Goal: Information Seeking & Learning: Learn about a topic

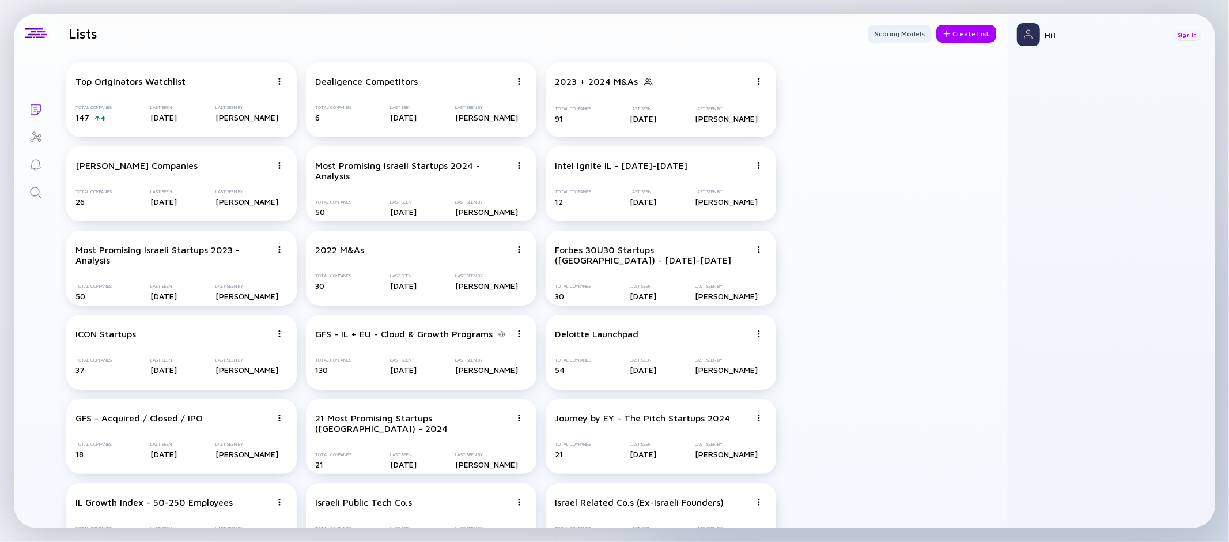
click at [1183, 39] on div "Sign In" at bounding box center [1188, 35] width 28 height 12
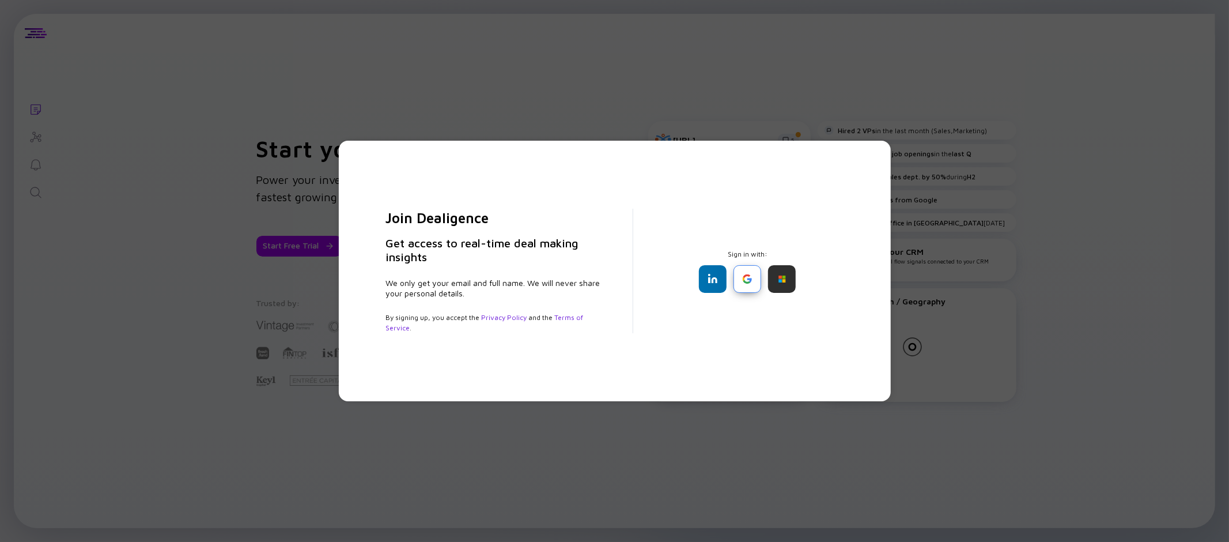
click at [740, 279] on div at bounding box center [748, 279] width 28 height 28
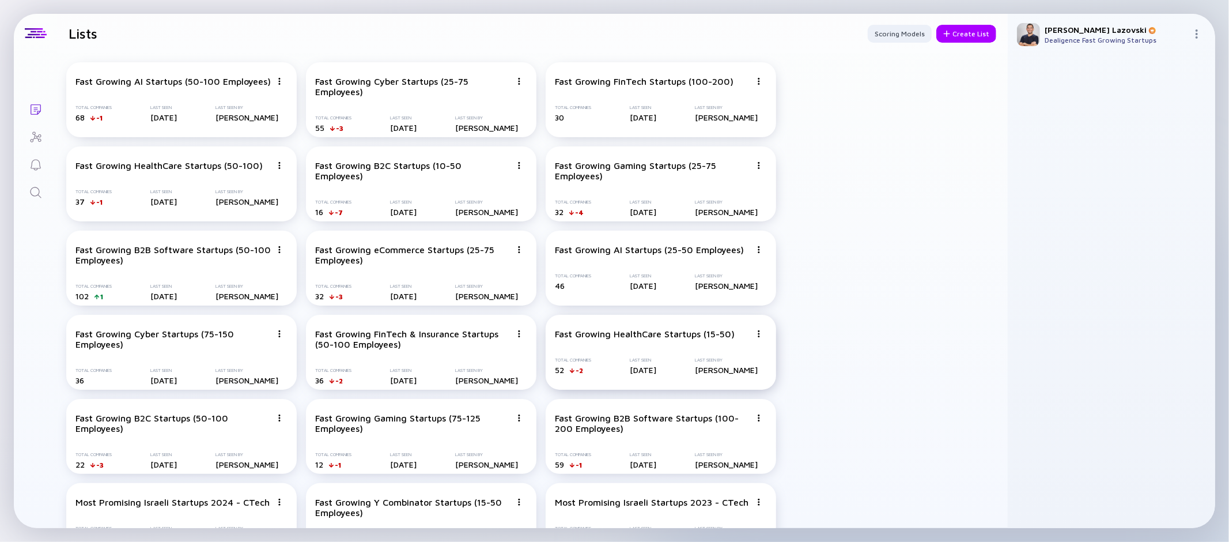
click at [600, 346] on div "Fast Growing HealthCare Startups (15-50) Total Companies 52 -2 Last Seen [DATE]…" at bounding box center [661, 352] width 231 height 75
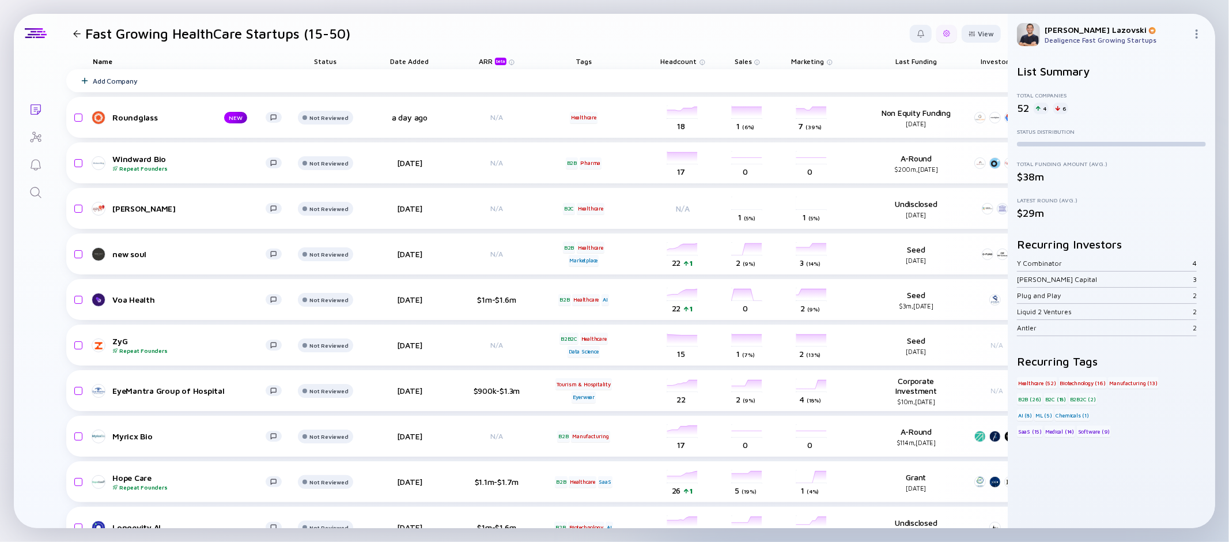
click at [937, 37] on div at bounding box center [947, 34] width 21 height 18
click at [899, 130] on div "Edit Filter" at bounding box center [912, 126] width 72 height 23
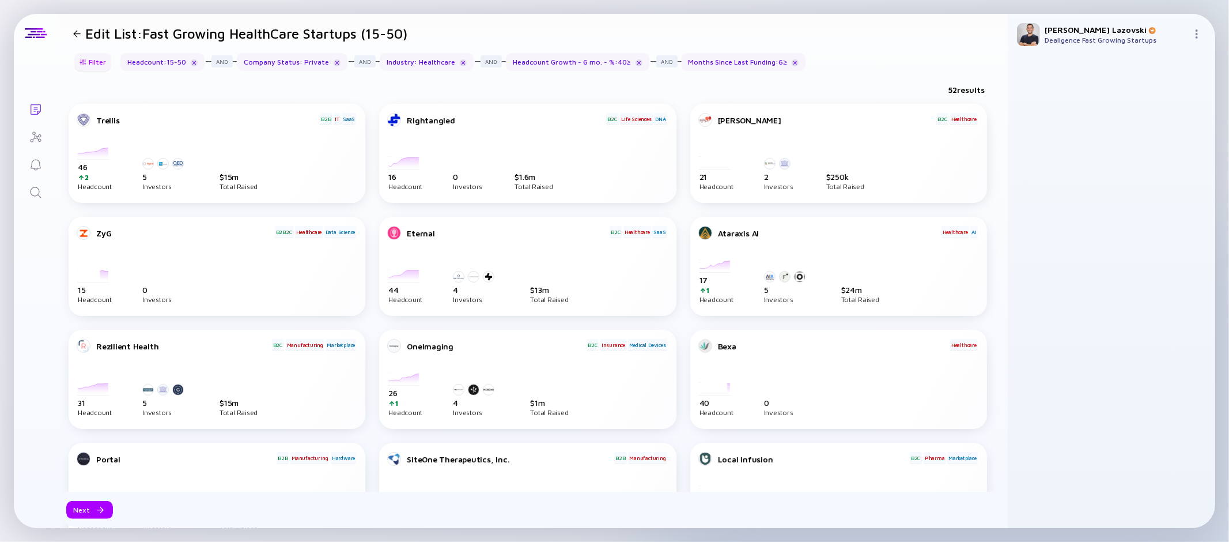
click at [102, 60] on div "Filter" at bounding box center [93, 62] width 40 height 18
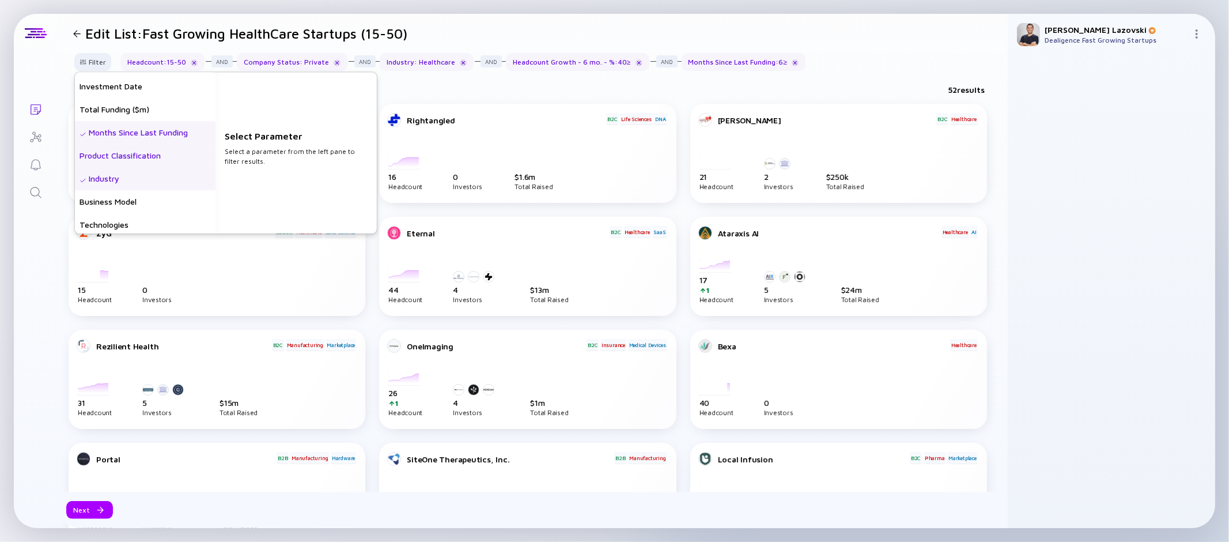
scroll to position [256, 0]
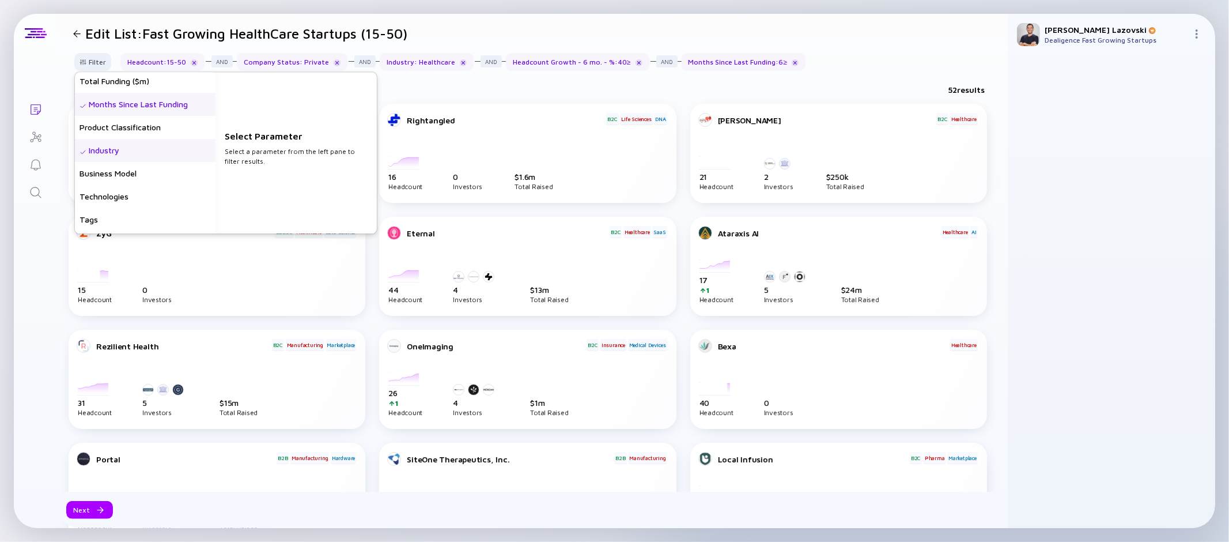
click at [159, 105] on div "Months Since Last Funding" at bounding box center [145, 104] width 141 height 23
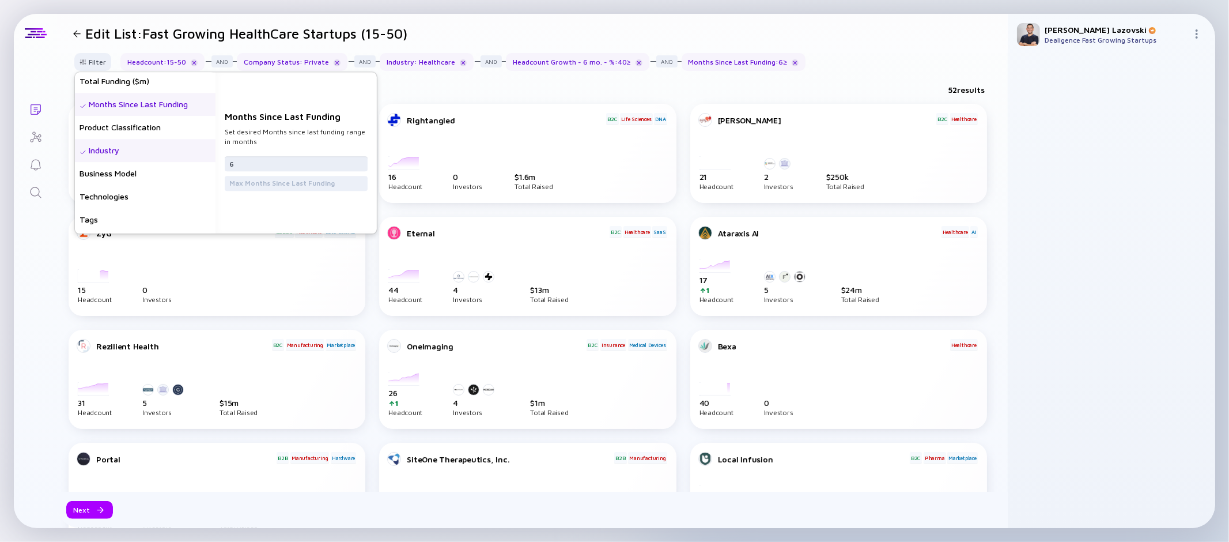
click at [269, 159] on input "6" at bounding box center [296, 164] width 134 height 12
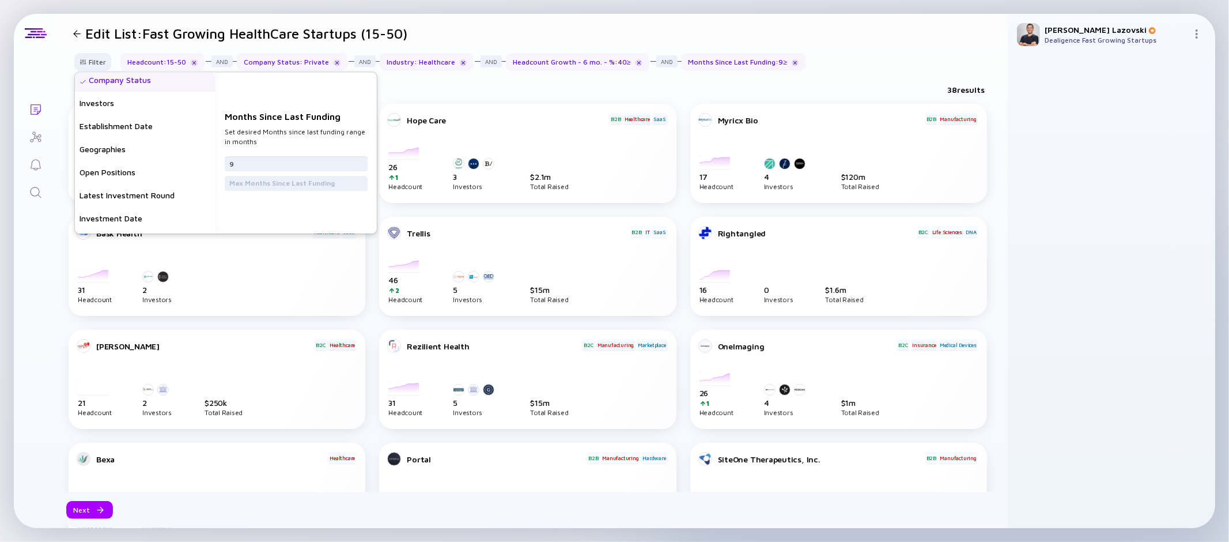
scroll to position [0, 0]
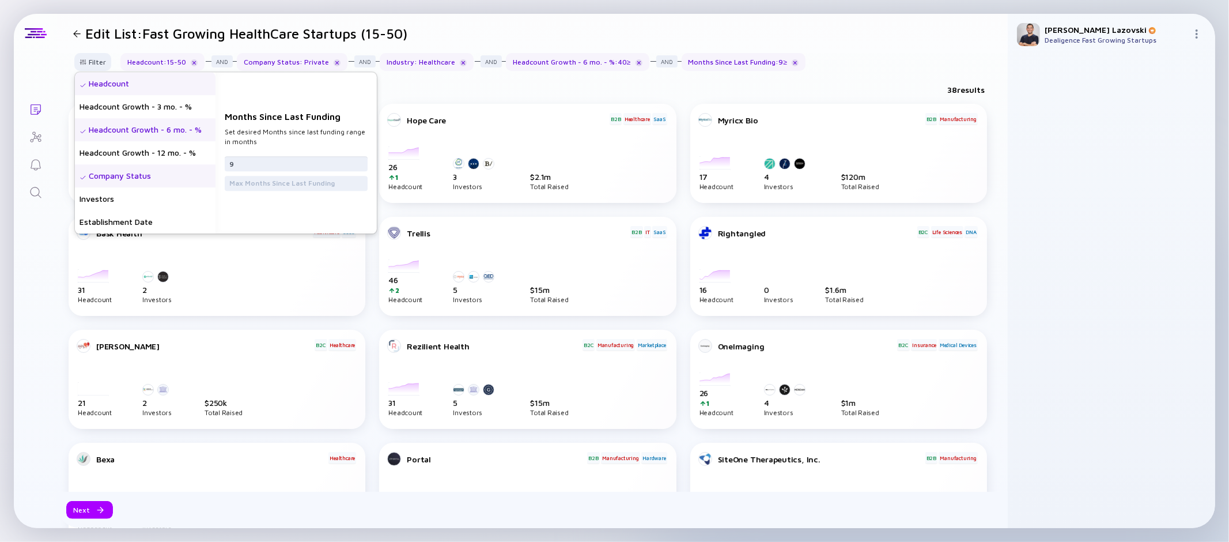
type input "9"
click at [179, 136] on div "Headcount Growth - 6 mo. - %" at bounding box center [145, 129] width 141 height 23
click at [278, 164] on input "40" at bounding box center [296, 164] width 134 height 12
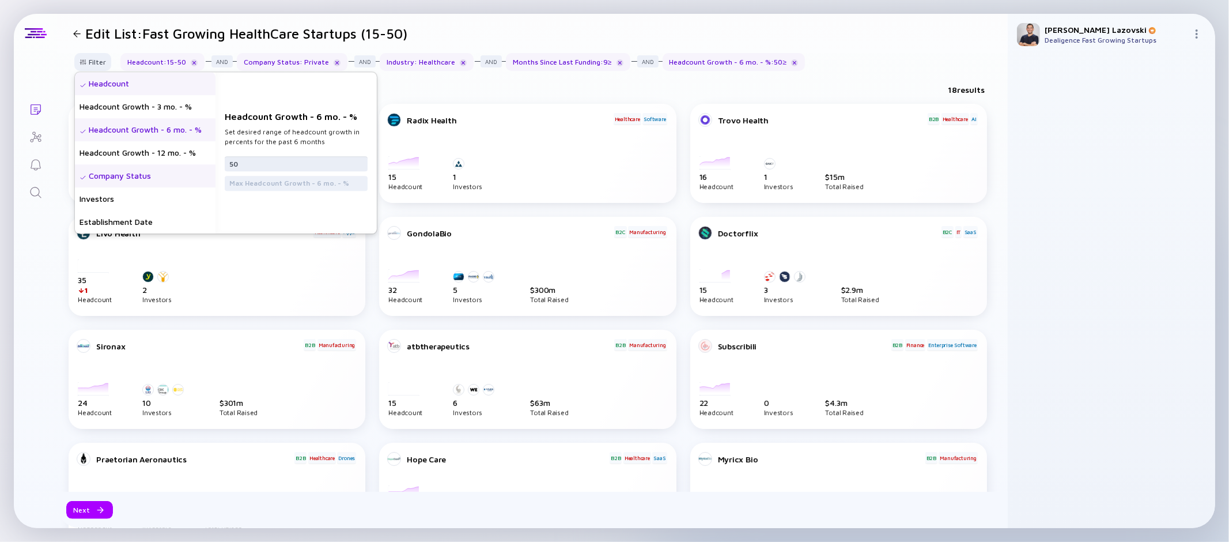
type input "5"
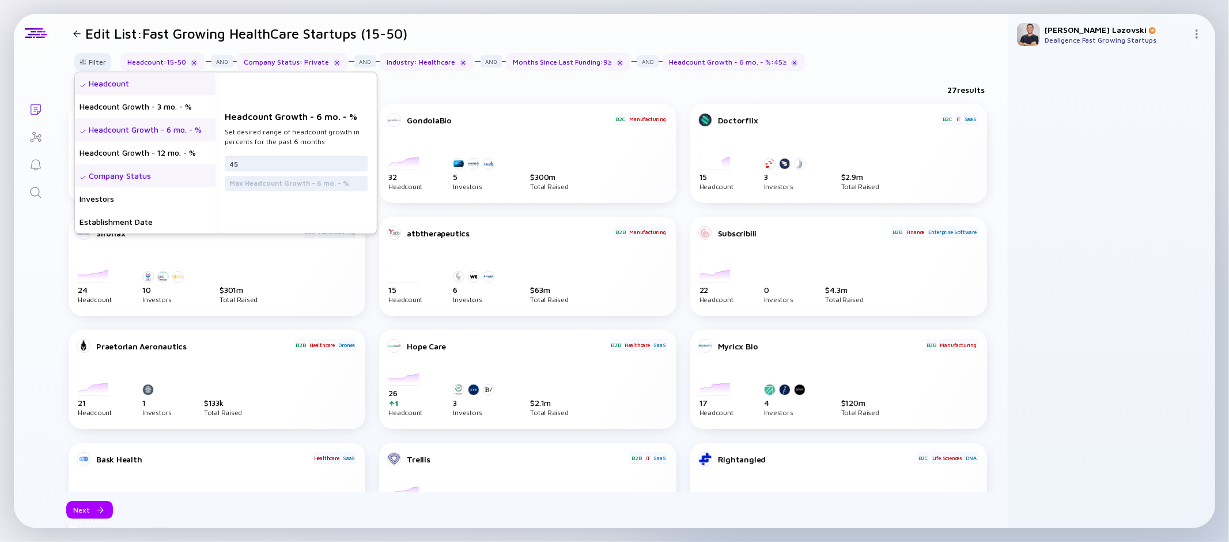
type input "45"
click at [425, 92] on div "27 results" at bounding box center [532, 92] width 951 height 24
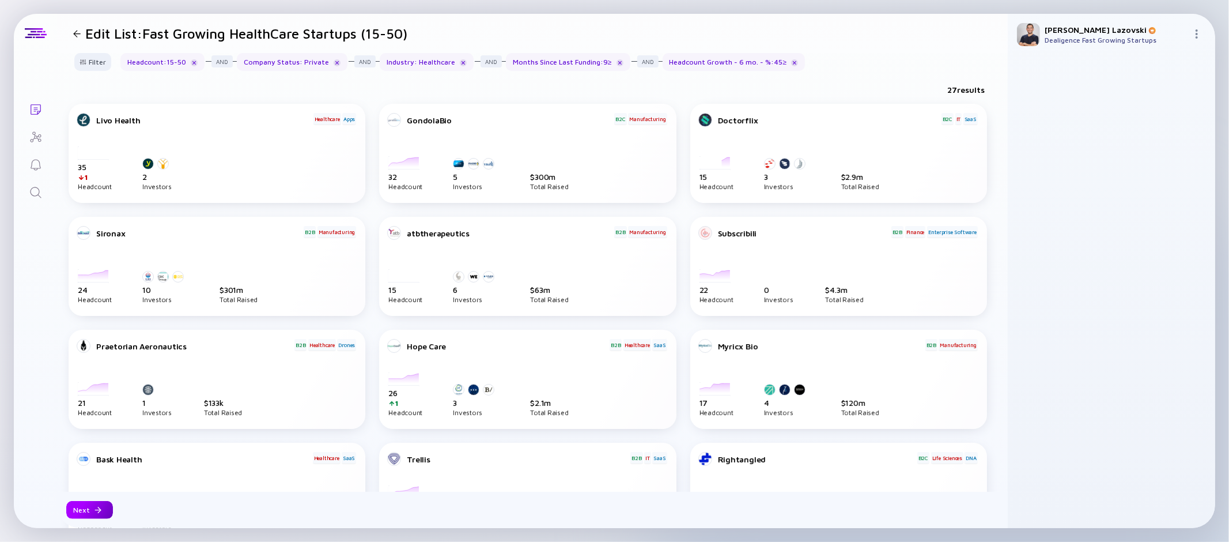
click at [89, 511] on div "Next" at bounding box center [89, 510] width 47 height 18
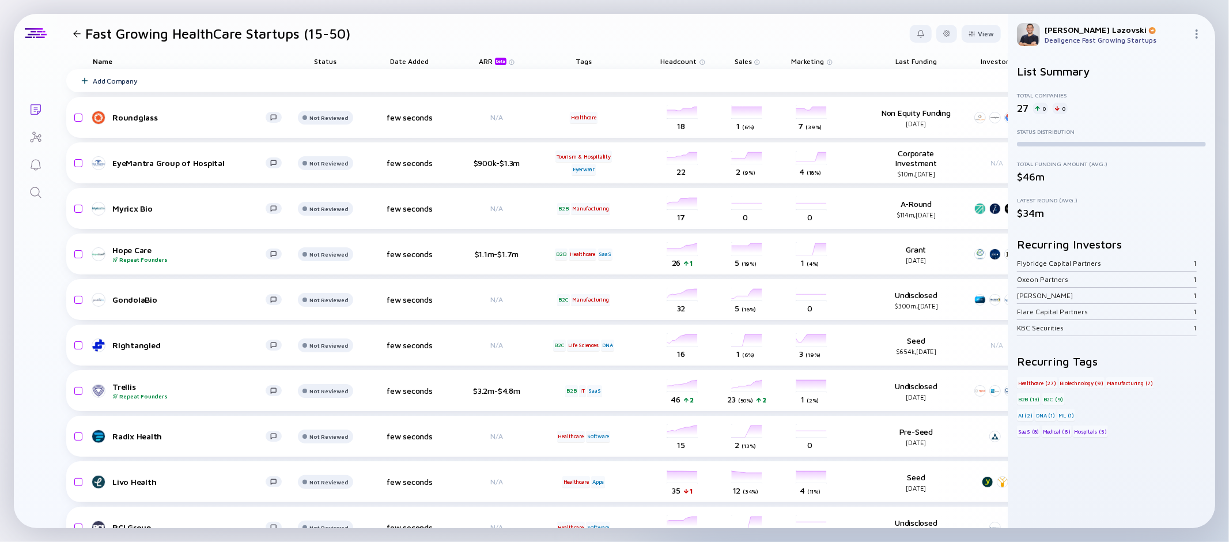
scroll to position [0, 78]
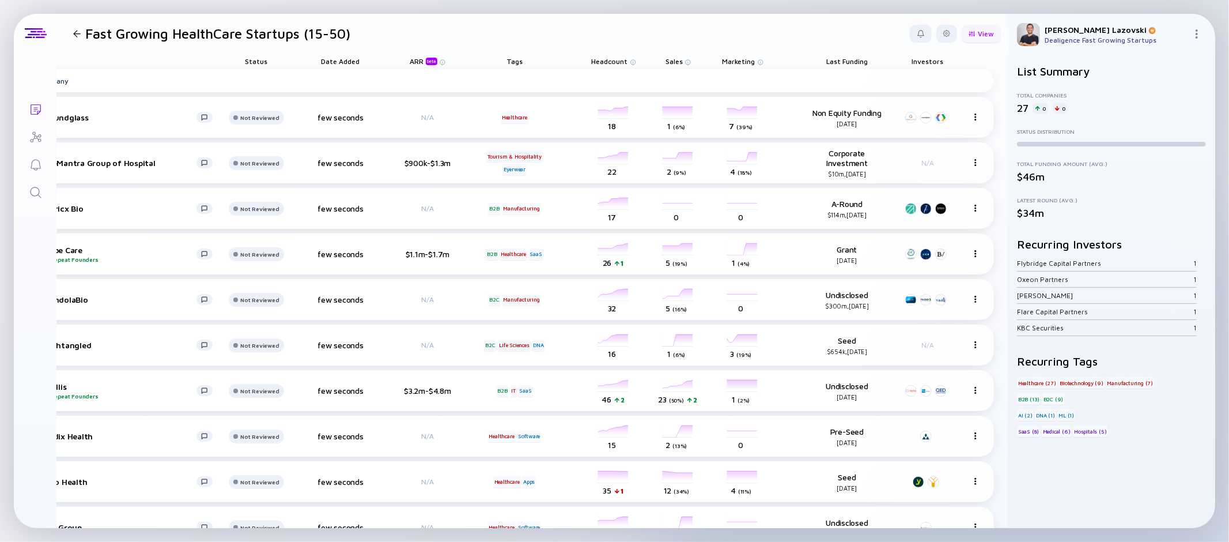
click at [979, 34] on div "View" at bounding box center [981, 34] width 39 height 18
click at [929, 171] on div "Growth % (6m)" at bounding box center [952, 171] width 77 height 23
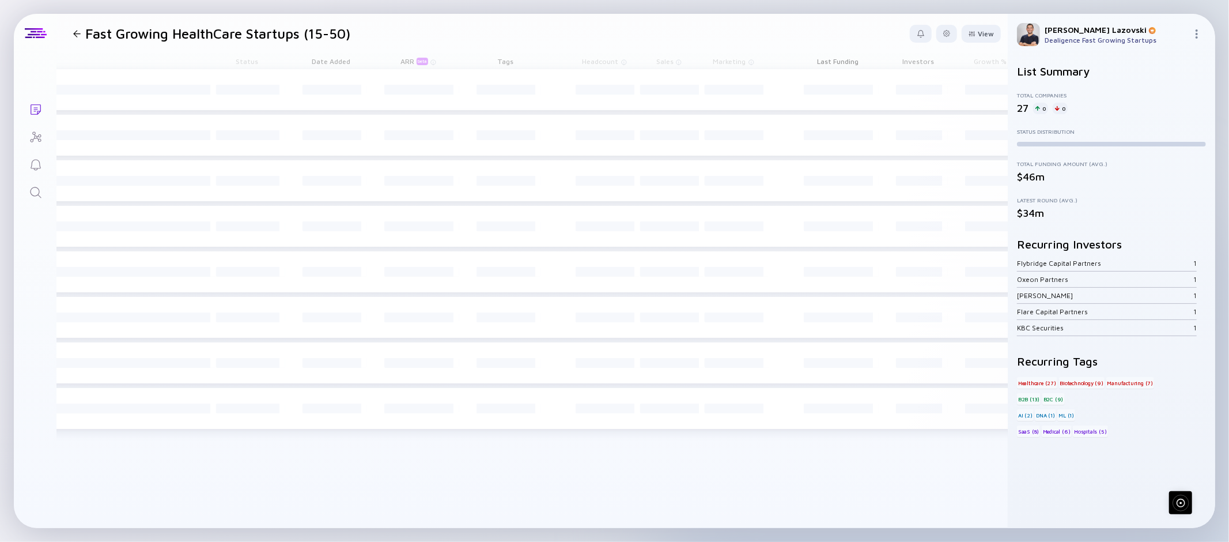
click at [791, 32] on header "Fast Growing HealthCare Startups (15-50) View Name Status Score Tags ARR beta F…" at bounding box center [532, 33] width 951 height 39
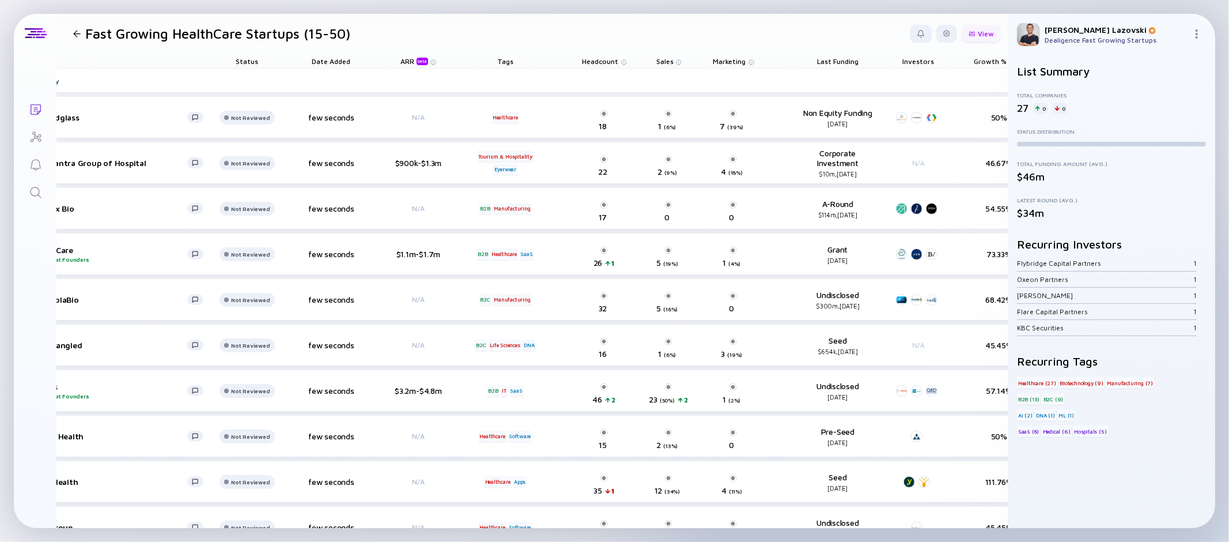
click at [979, 36] on div "View" at bounding box center [981, 34] width 39 height 18
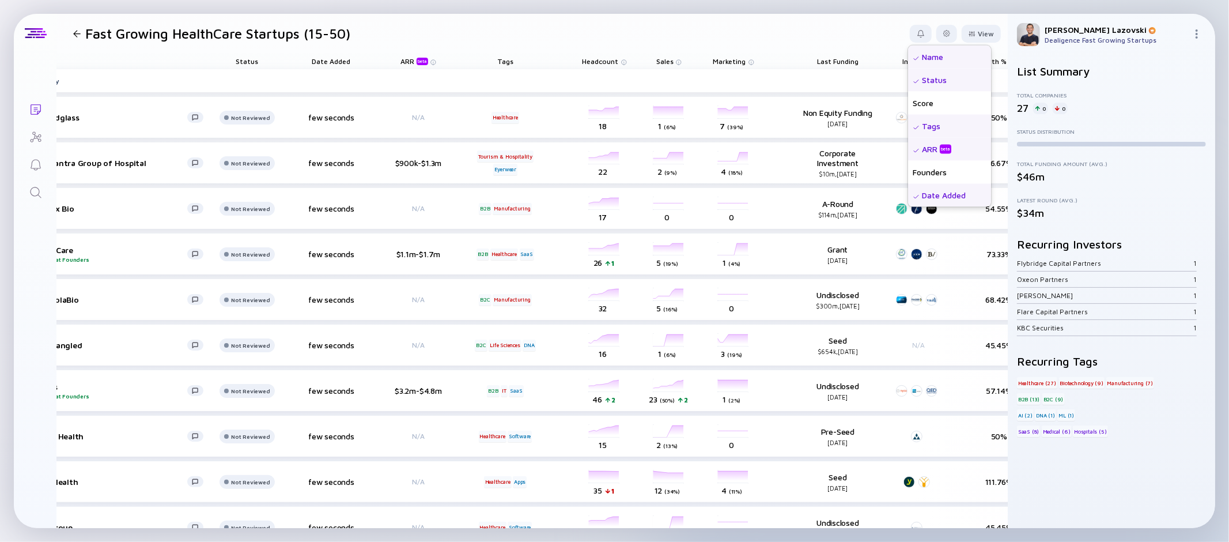
click at [915, 82] on div "Status" at bounding box center [949, 79] width 83 height 23
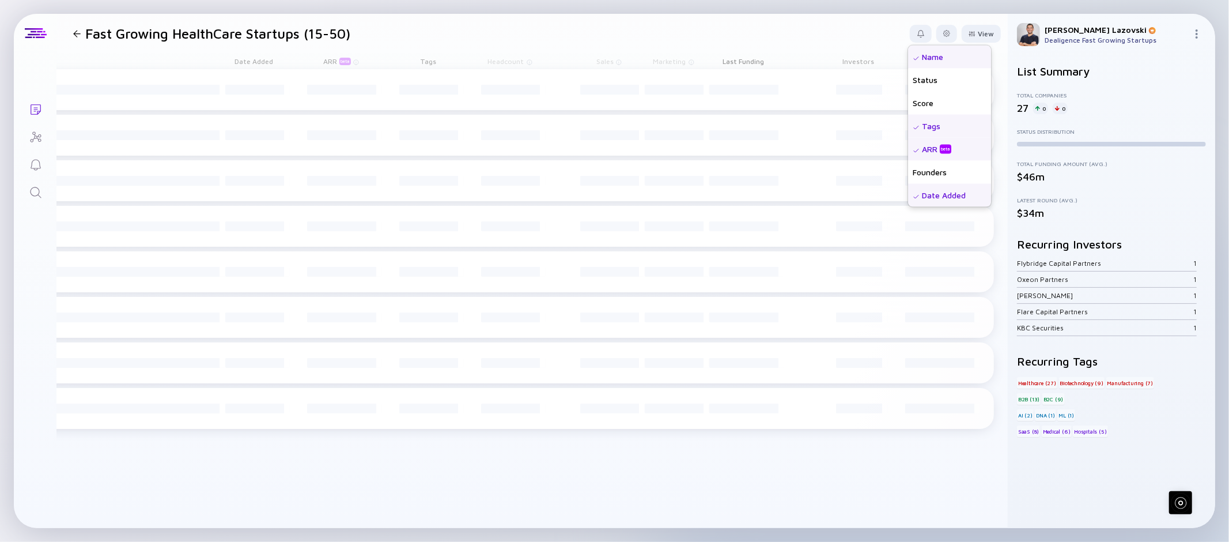
scroll to position [0, 69]
click at [940, 152] on div "ARR beta" at bounding box center [949, 148] width 83 height 23
click at [941, 194] on div "Date Added" at bounding box center [949, 194] width 83 height 23
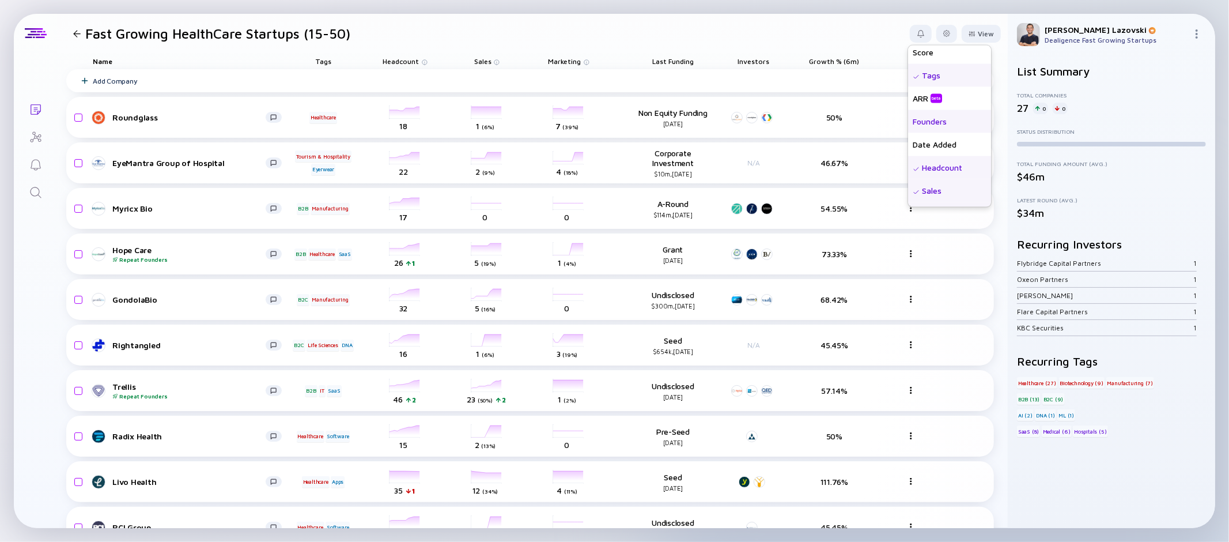
scroll to position [102, 0]
click at [929, 139] on div "Sales" at bounding box center [949, 138] width 83 height 23
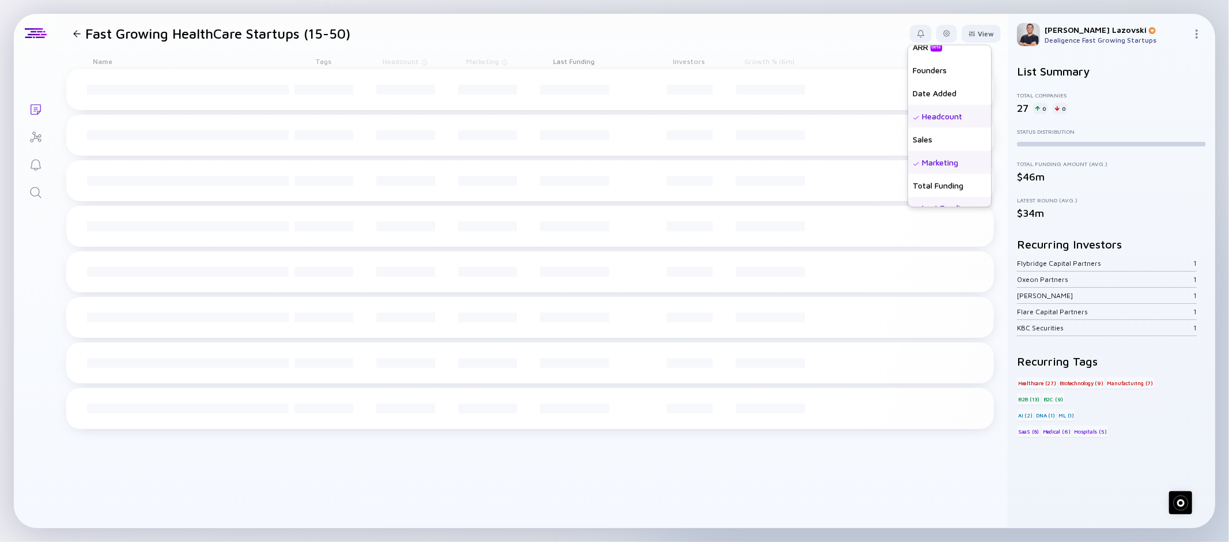
click at [925, 158] on div "Marketing" at bounding box center [949, 161] width 83 height 23
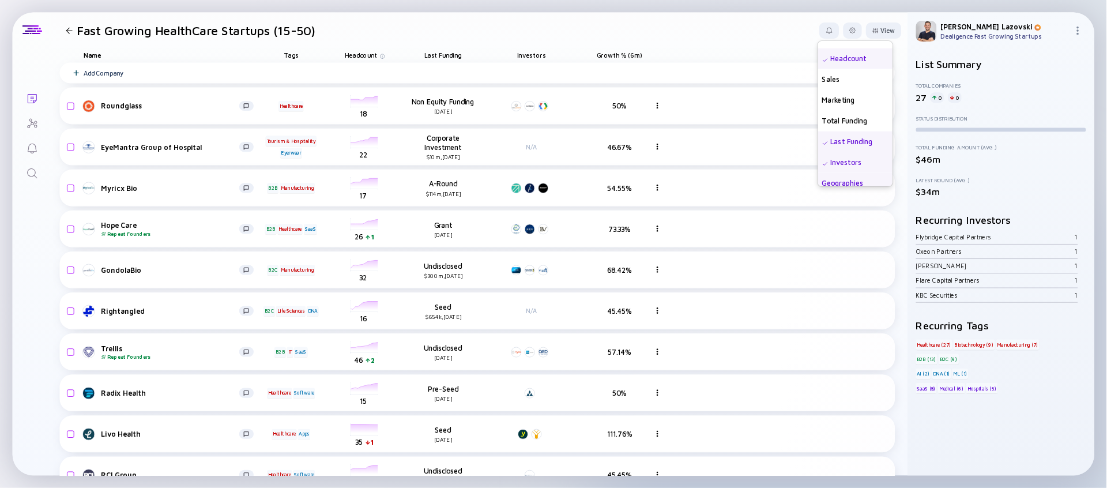
scroll to position [205, 0]
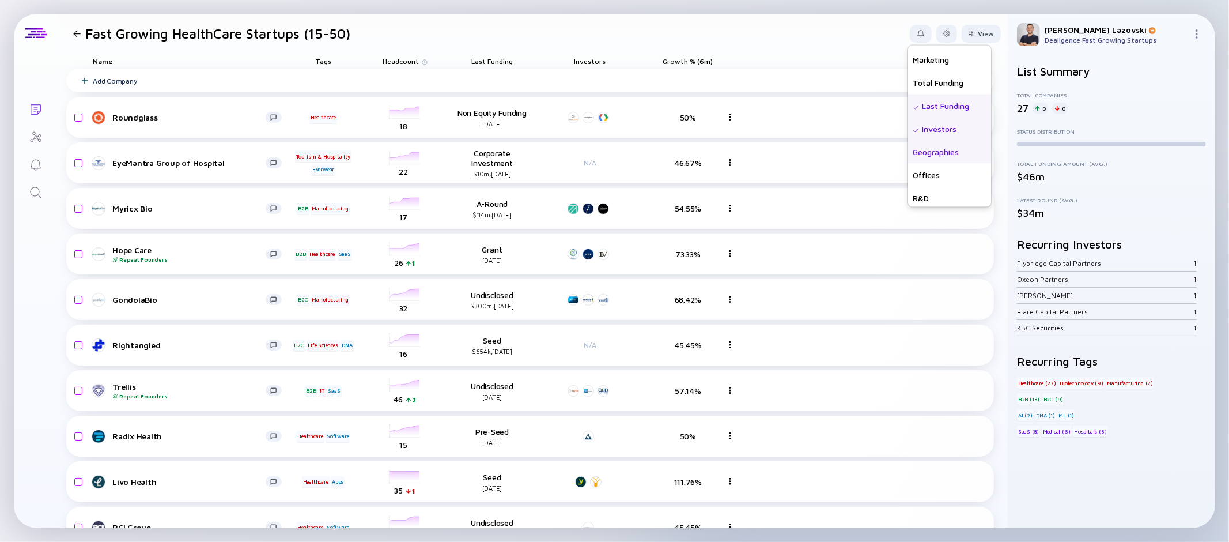
click at [925, 153] on div "Geographies" at bounding box center [949, 151] width 83 height 23
click at [680, 55] on div "Growth % (6m)" at bounding box center [688, 61] width 75 height 16
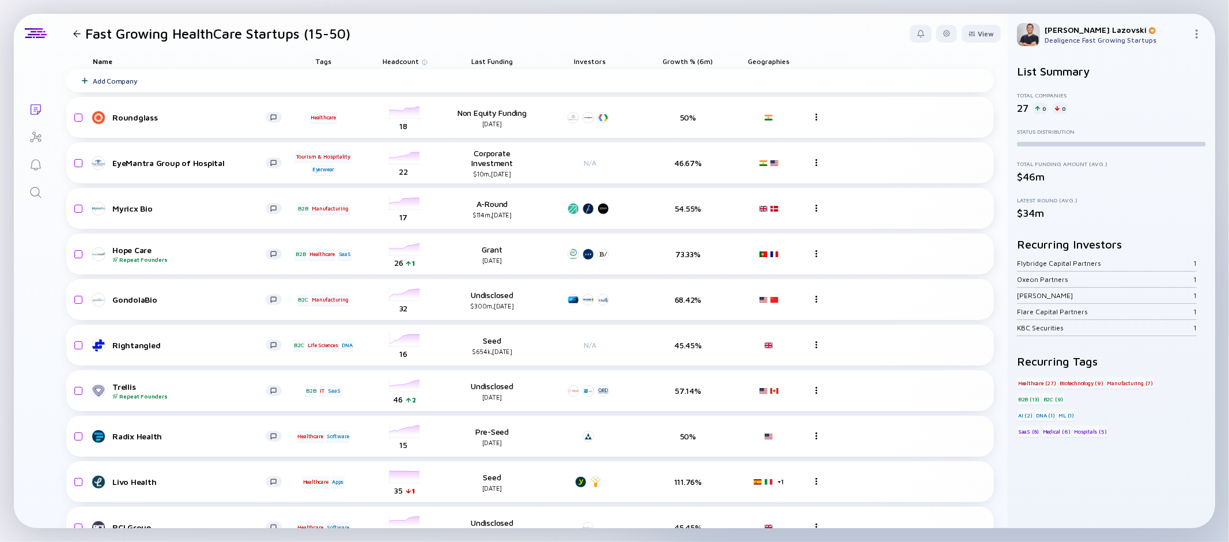
click at [680, 59] on span "Growth % (6m)" at bounding box center [688, 61] width 50 height 9
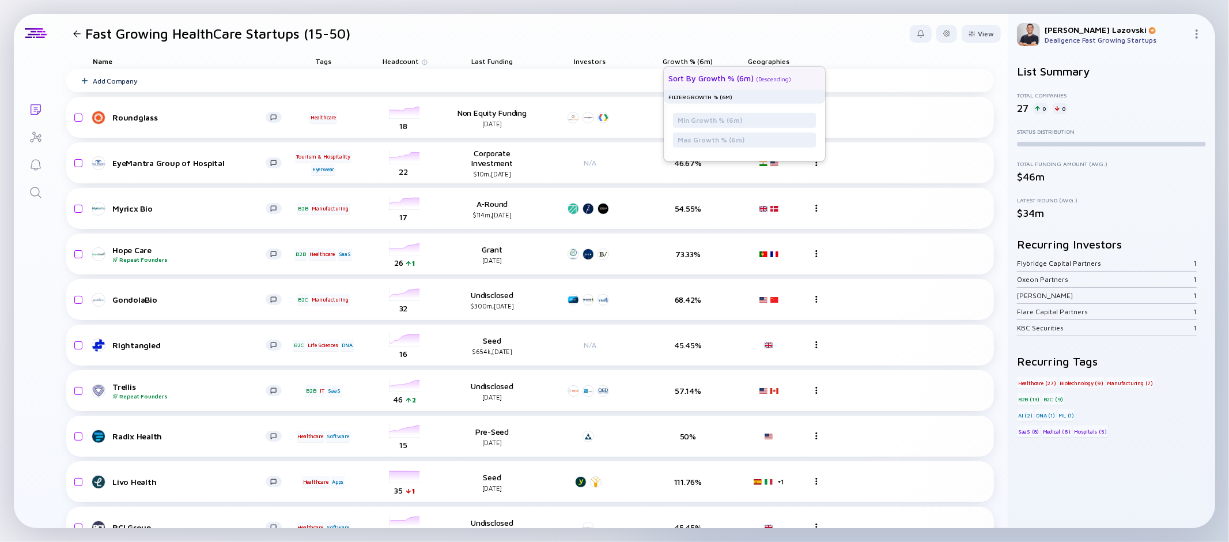
click at [683, 73] on div "Sort by Growth % (6m) ( Descending )" at bounding box center [740, 77] width 143 height 23
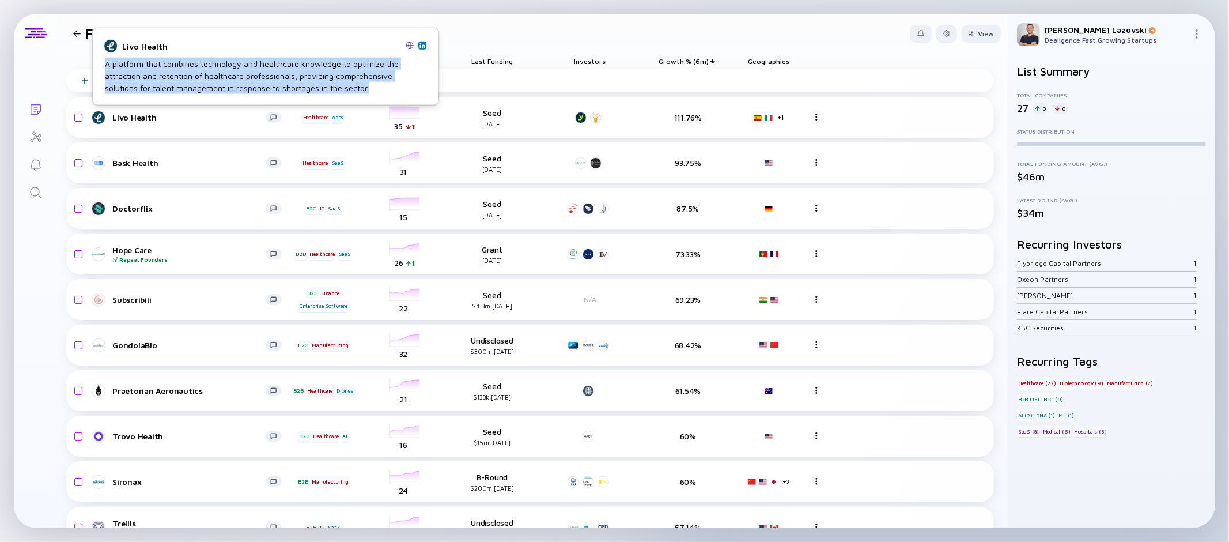
drag, startPoint x: 106, startPoint y: 67, endPoint x: 352, endPoint y: 90, distance: 246.6
click at [352, 90] on div "A platform that combines technology and healthcare knowledge to optimize the at…" at bounding box center [266, 76] width 322 height 36
copy div "A platform that combines technology and healthcare knowledge to optimize the at…"
click at [410, 44] on img at bounding box center [410, 45] width 8 height 8
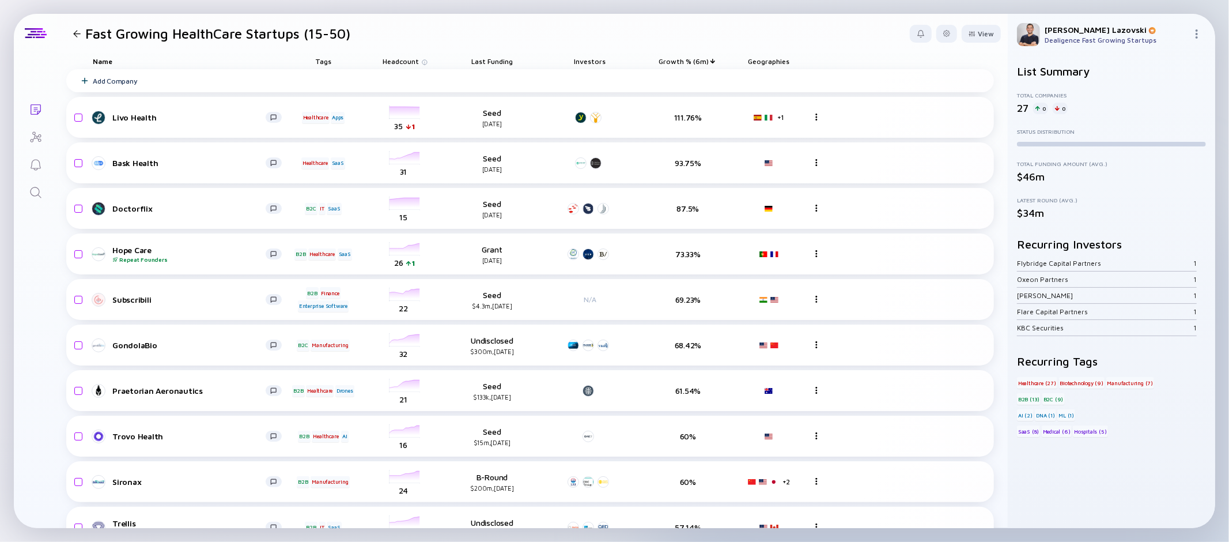
click at [537, 27] on header "Fast Growing HealthCare Startups (15-50) View" at bounding box center [532, 33] width 951 height 39
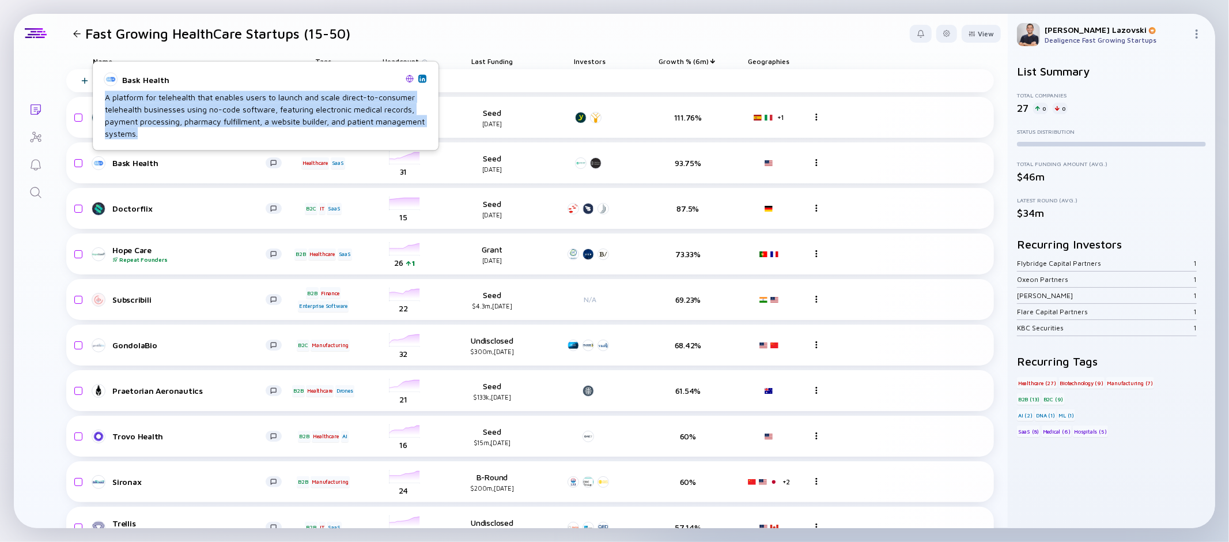
copy div "A platform for telehealth that enables users to launch and scale direct-to-cons…"
drag, startPoint x: 105, startPoint y: 95, endPoint x: 178, endPoint y: 134, distance: 82.3
click at [178, 134] on div "A platform for telehealth that enables users to launch and scale direct-to-cons…" at bounding box center [266, 115] width 322 height 48
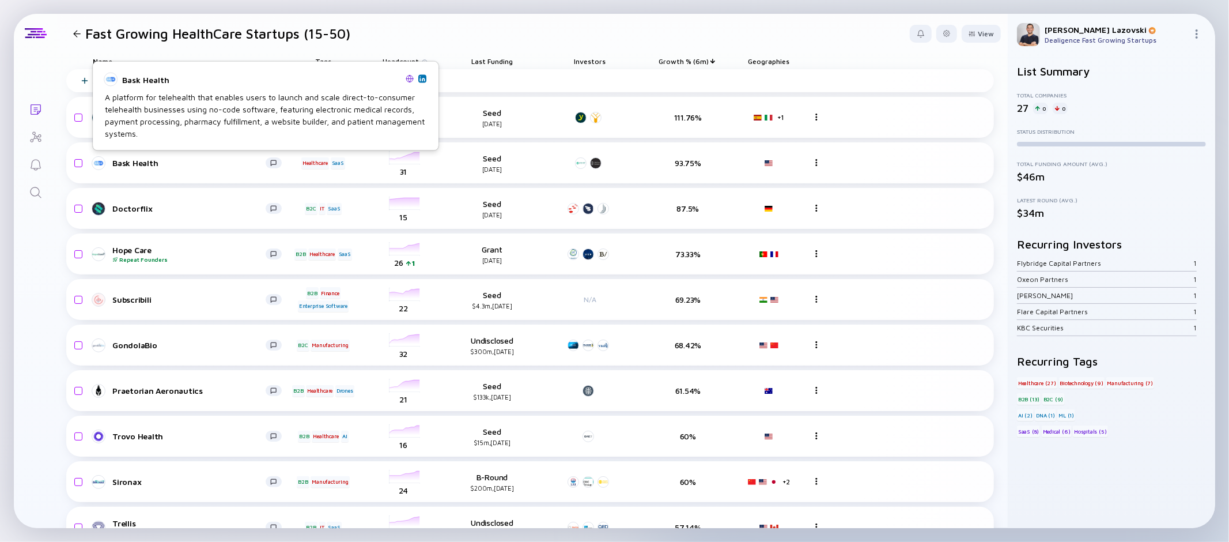
click at [409, 80] on img at bounding box center [410, 78] width 8 height 8
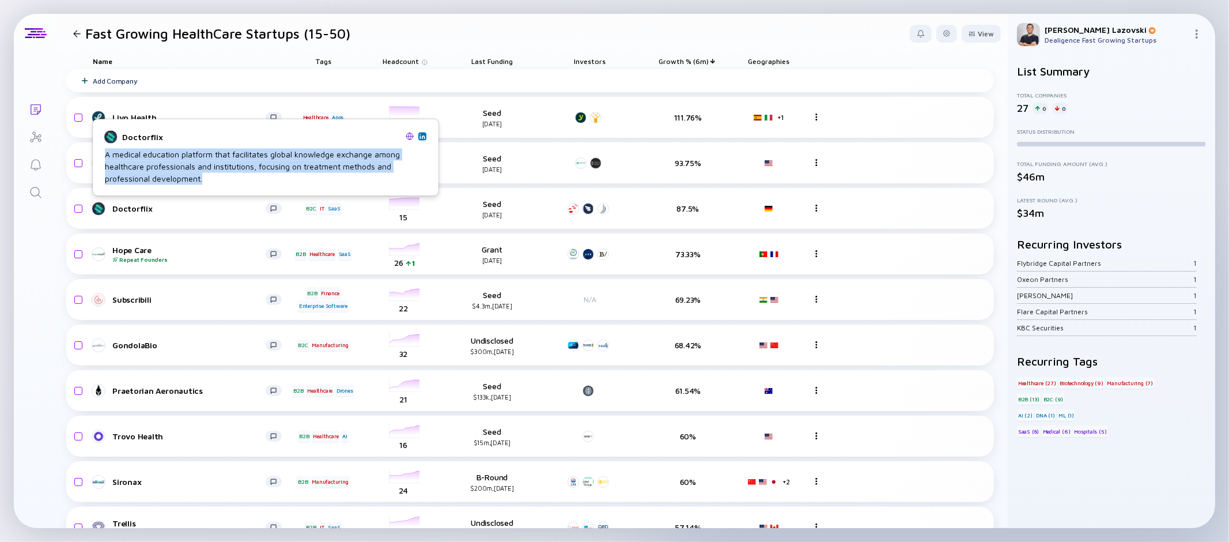
copy div "A medical education platform that facilitates global knowledge exchange among h…"
drag, startPoint x: 106, startPoint y: 154, endPoint x: 217, endPoint y: 183, distance: 114.9
click at [217, 183] on div "A medical education platform that facilitates global knowledge exchange among h…" at bounding box center [266, 166] width 322 height 36
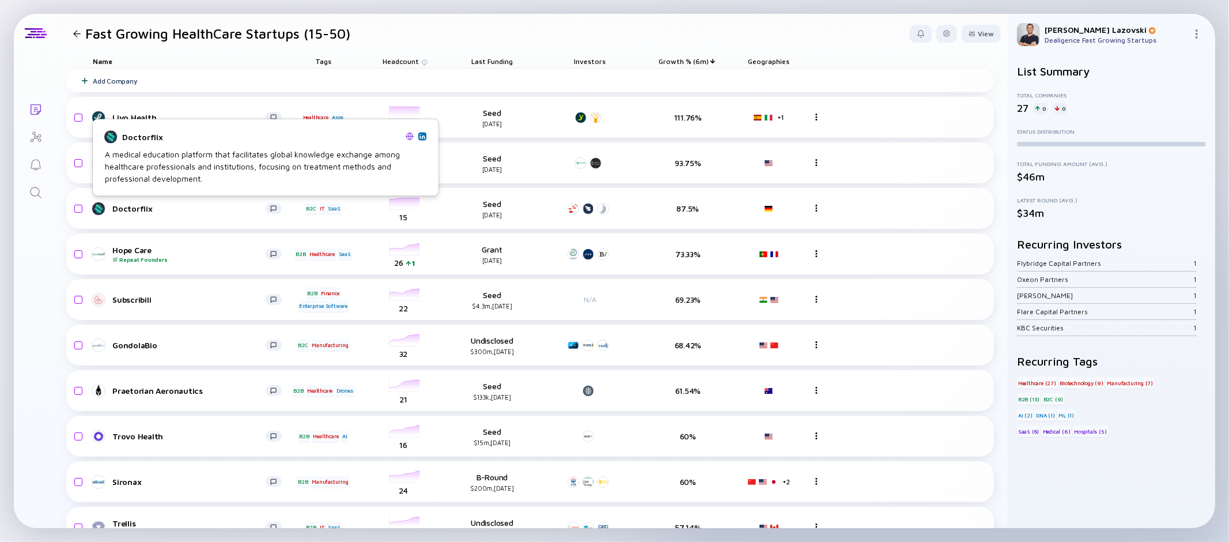
click at [410, 134] on img at bounding box center [410, 136] width 8 height 8
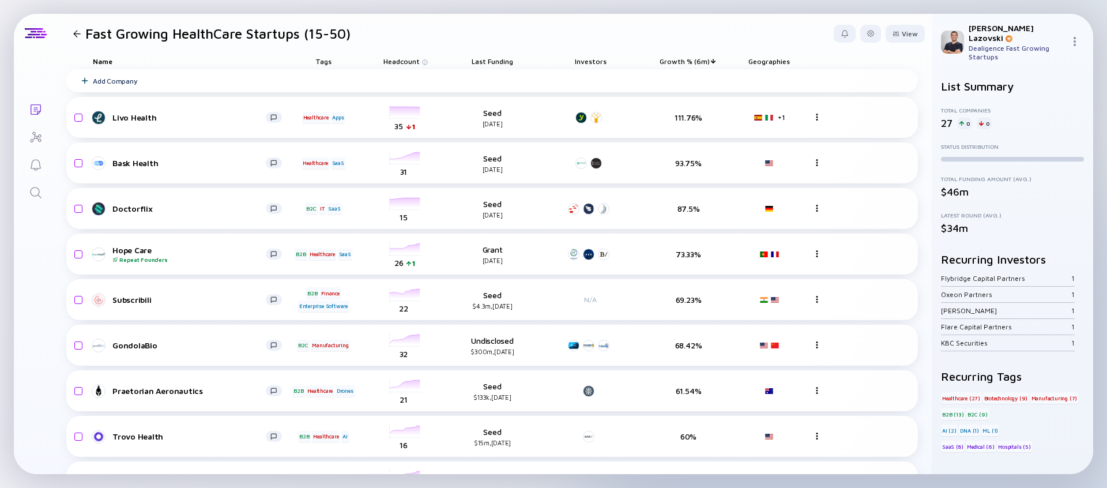
click at [23, 348] on div "Lists Fast Growing HealthCare Startups (15-50) View Name Tags Headcount Last Fu…" at bounding box center [553, 244] width 1079 height 460
